Goal: Check status: Check status

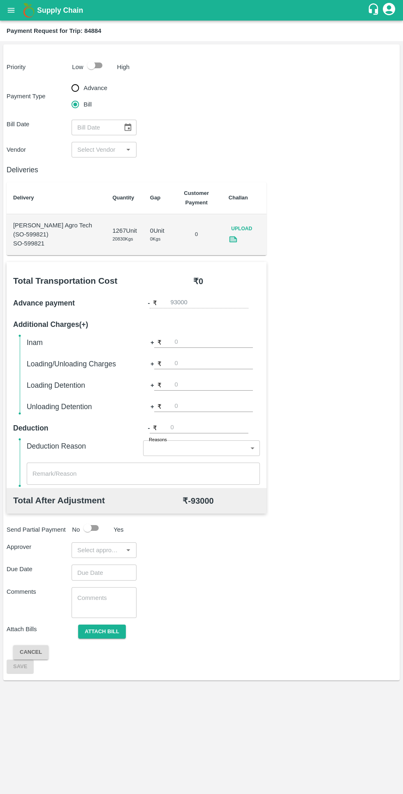
click at [14, 12] on icon "open drawer" at bounding box center [11, 10] width 9 height 9
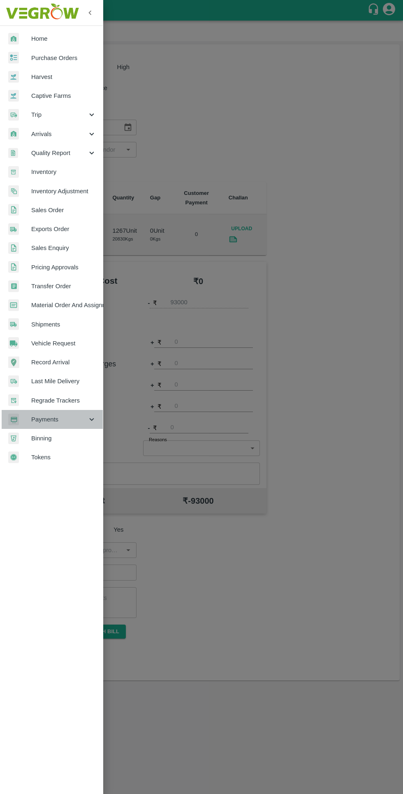
click at [70, 417] on span "Payments" at bounding box center [59, 419] width 56 height 9
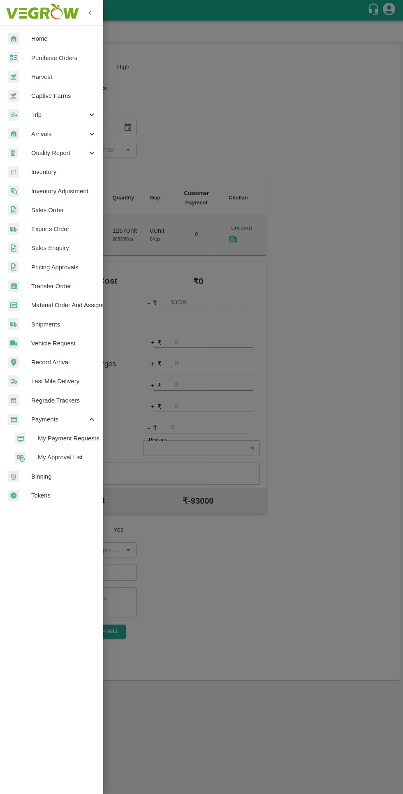
click at [78, 438] on span "My Payment Requests" at bounding box center [67, 438] width 58 height 9
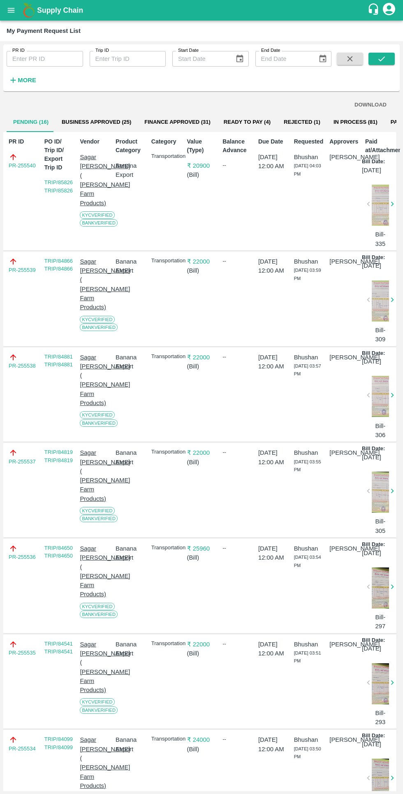
click at [102, 121] on button "Business Approved (25)" at bounding box center [96, 122] width 83 height 20
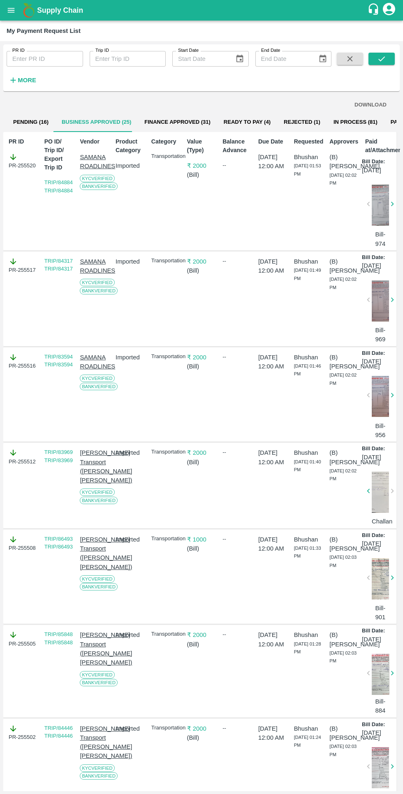
click at [183, 125] on button "Finance Approved (31)" at bounding box center [177, 122] width 79 height 20
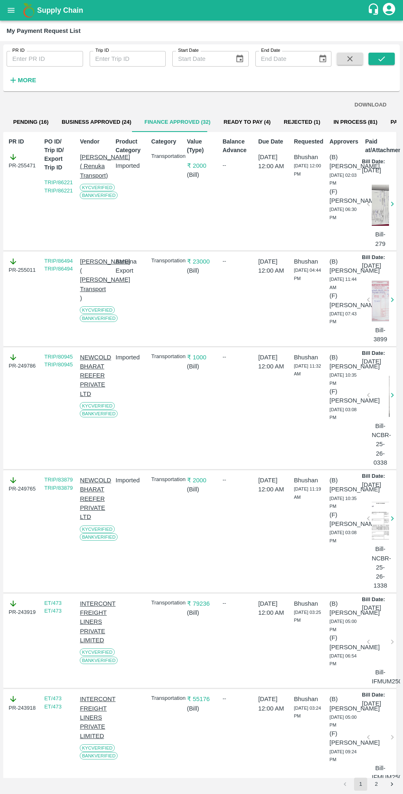
click at [102, 122] on button "Business Approved (24)" at bounding box center [96, 122] width 83 height 20
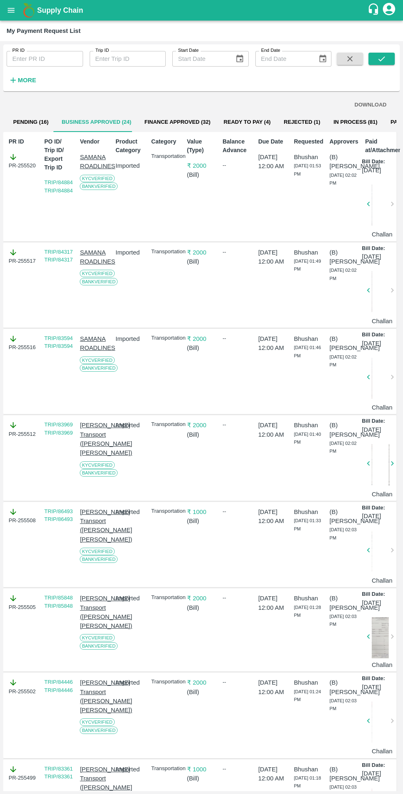
click at [327, 123] on button "In Process (81)" at bounding box center [355, 122] width 57 height 20
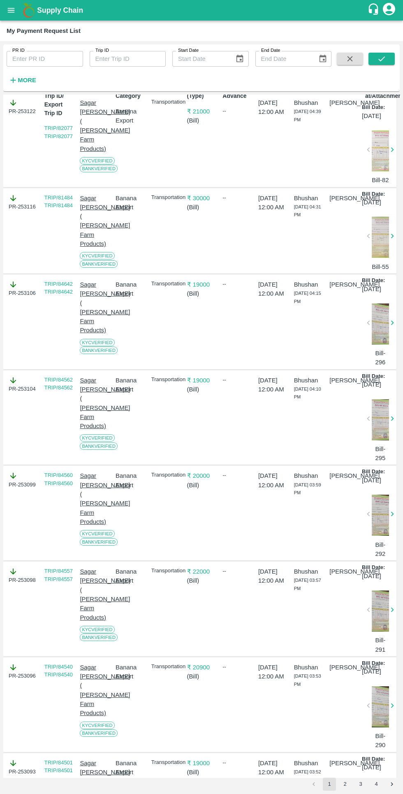
scroll to position [75, 0]
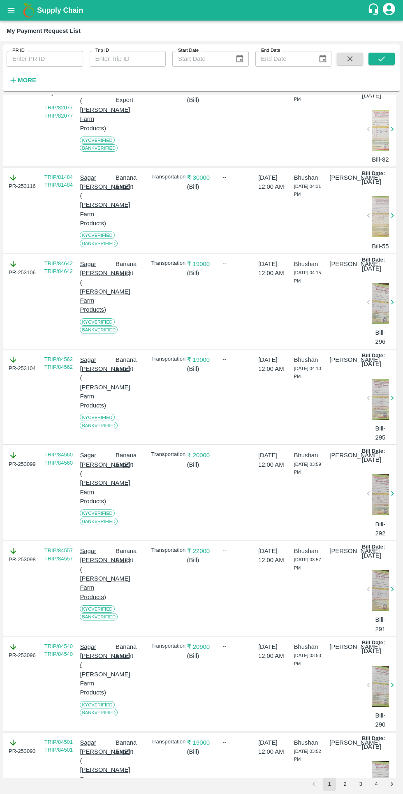
click at [374, 231] on div at bounding box center [380, 216] width 17 height 41
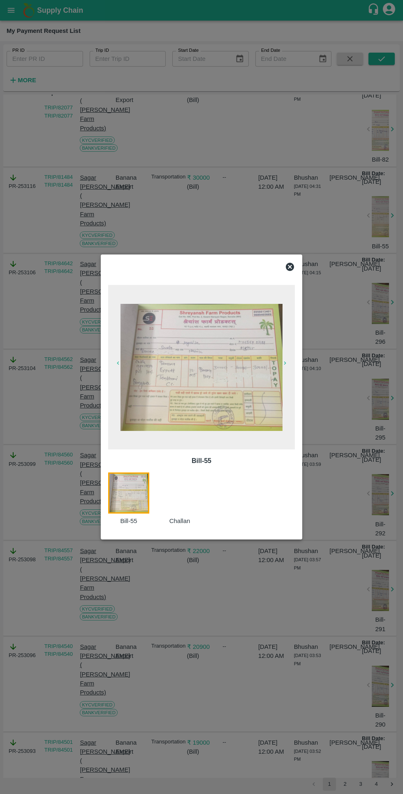
click at [253, 397] on img at bounding box center [202, 367] width 162 height 127
click at [303, 269] on div at bounding box center [201, 397] width 403 height 794
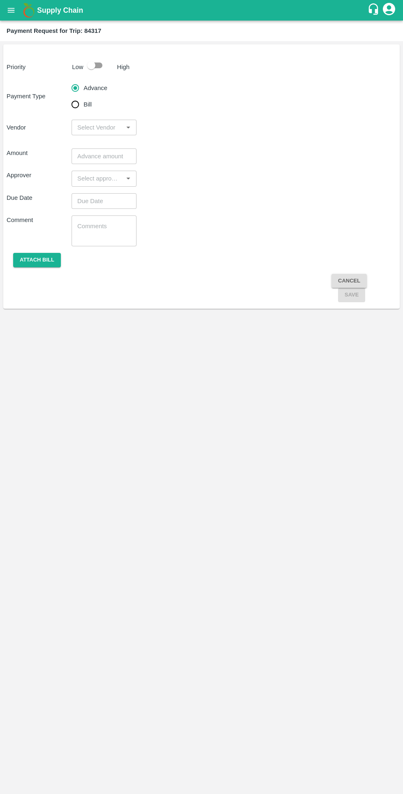
click at [11, 10] on icon "open drawer" at bounding box center [11, 10] width 7 height 5
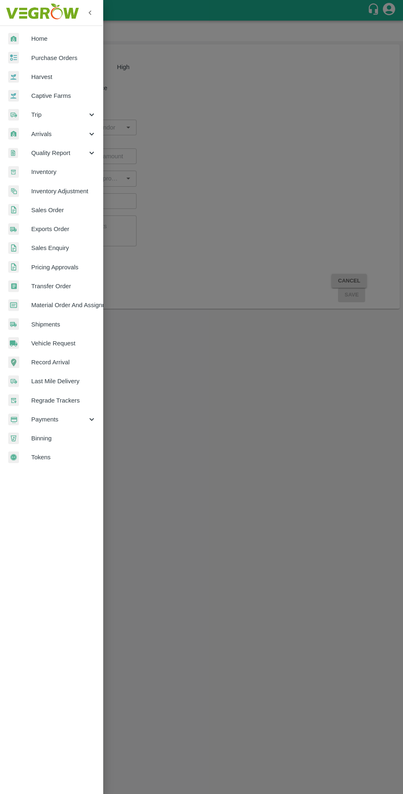
click at [50, 421] on span "Payments" at bounding box center [59, 419] width 56 height 9
click at [50, 437] on span "My Payment Requests" at bounding box center [67, 438] width 58 height 9
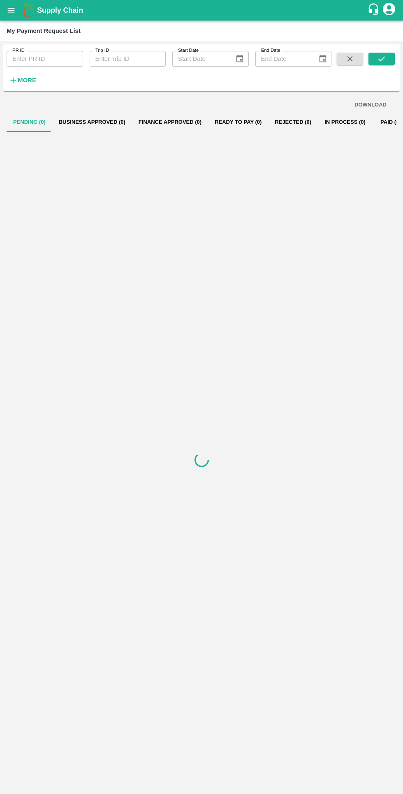
click at [219, 119] on button "Ready To Pay (0)" at bounding box center [238, 122] width 60 height 20
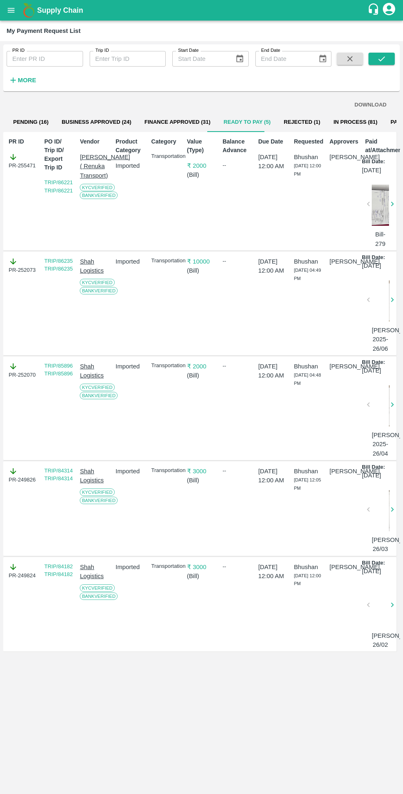
click at [111, 124] on button "Business Approved (24)" at bounding box center [96, 122] width 83 height 20
